Goal: Task Accomplishment & Management: Manage account settings

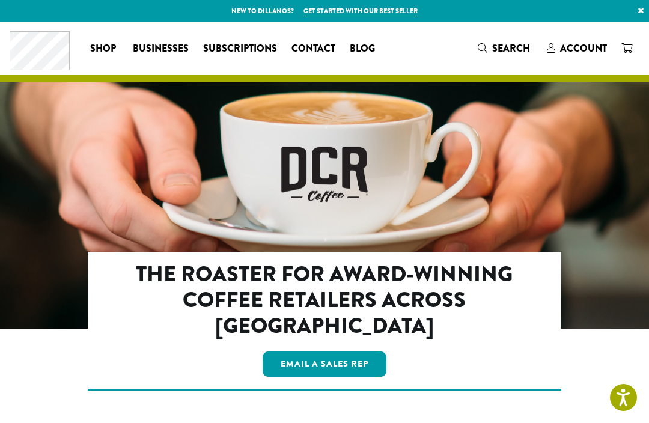
click at [578, 46] on span "Account" at bounding box center [583, 48] width 47 height 14
click at [572, 46] on span "Account" at bounding box center [583, 48] width 47 height 14
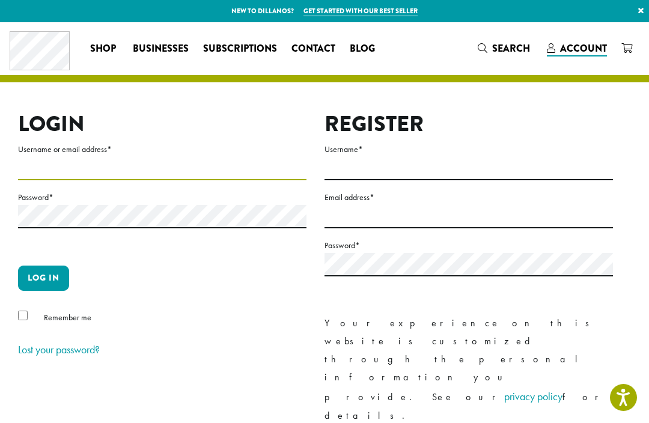
click at [35, 178] on input "Username or email address *" at bounding box center [162, 168] width 289 height 23
click at [53, 157] on input "Username or email address *" at bounding box center [162, 168] width 289 height 23
click at [45, 167] on input "Username or email address *" at bounding box center [162, 168] width 289 height 23
click at [584, 43] on span "Account" at bounding box center [583, 48] width 47 height 14
click at [642, 16] on link "×" at bounding box center [641, 11] width 16 height 22
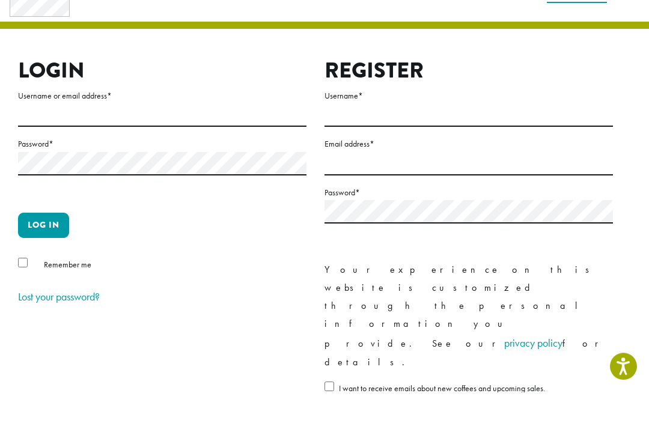
scroll to position [144, 0]
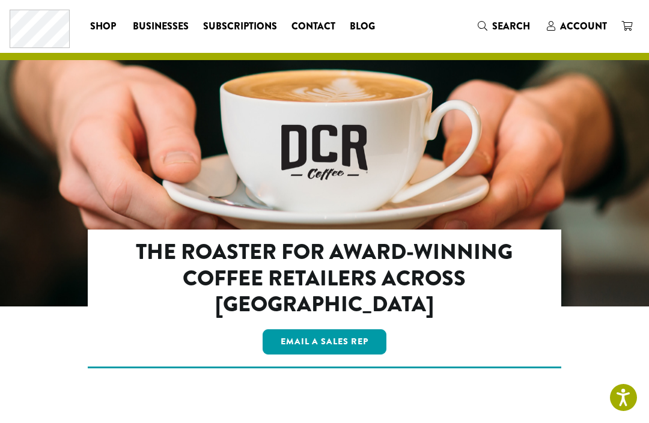
click at [578, 22] on span "Account" at bounding box center [583, 26] width 47 height 14
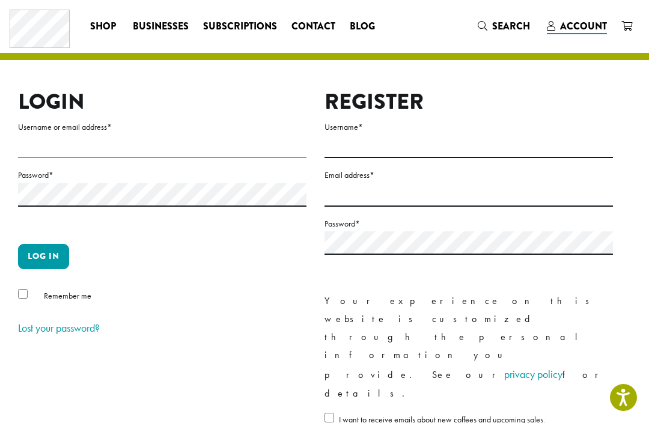
click at [191, 145] on input "Username or email address *" at bounding box center [162, 146] width 289 height 23
type input "*"
